Goal: Submit feedback/report problem

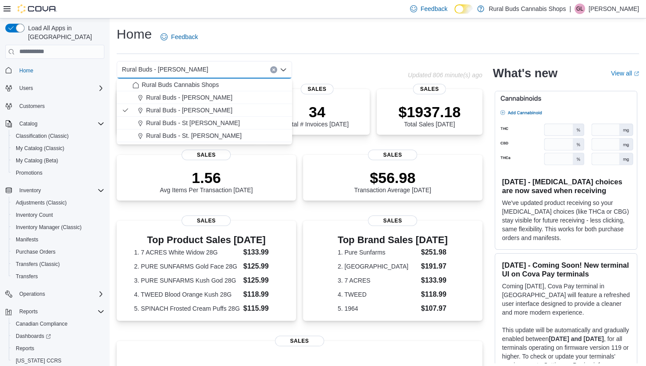
drag, startPoint x: 343, startPoint y: 33, endPoint x: 183, endPoint y: 42, distance: 160.0
click at [342, 32] on div "Home Feedback" at bounding box center [378, 36] width 523 height 23
